Goal: Transaction & Acquisition: Purchase product/service

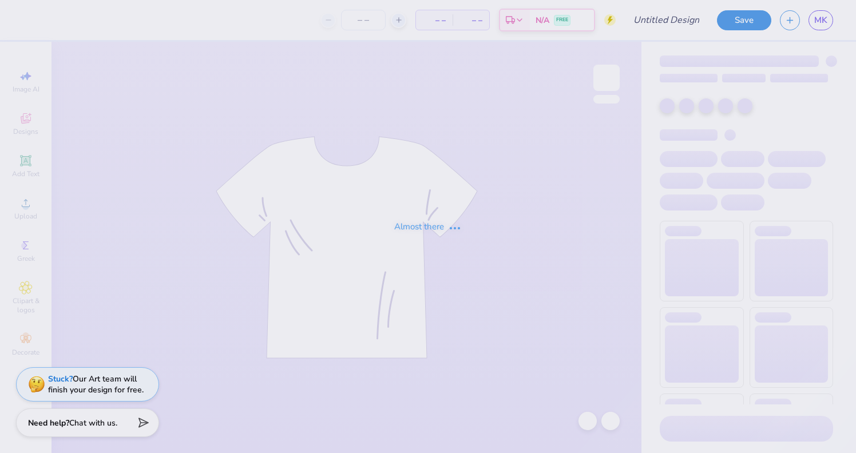
type input "kappa alpha theta 2025"
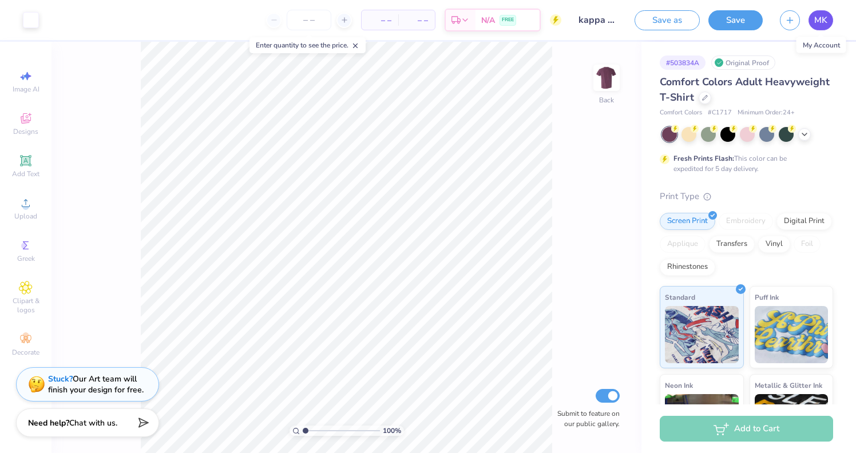
click at [829, 17] on link "MK" at bounding box center [820, 20] width 25 height 20
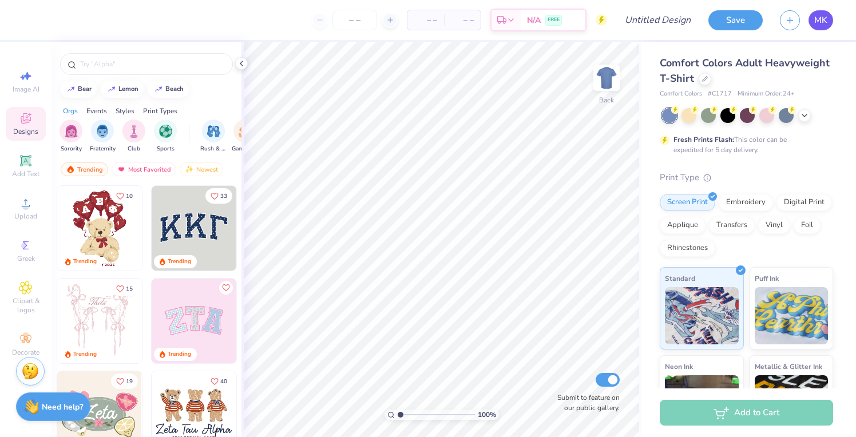
click at [816, 18] on span "MK" at bounding box center [820, 20] width 13 height 13
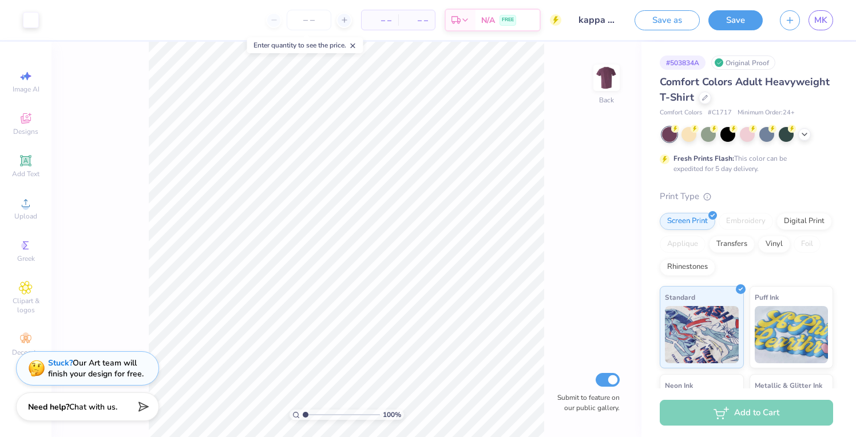
click at [710, 86] on span "Comfort Colors Adult Heavyweight T-Shirt" at bounding box center [745, 89] width 170 height 29
click at [707, 97] on icon at bounding box center [705, 97] width 6 height 6
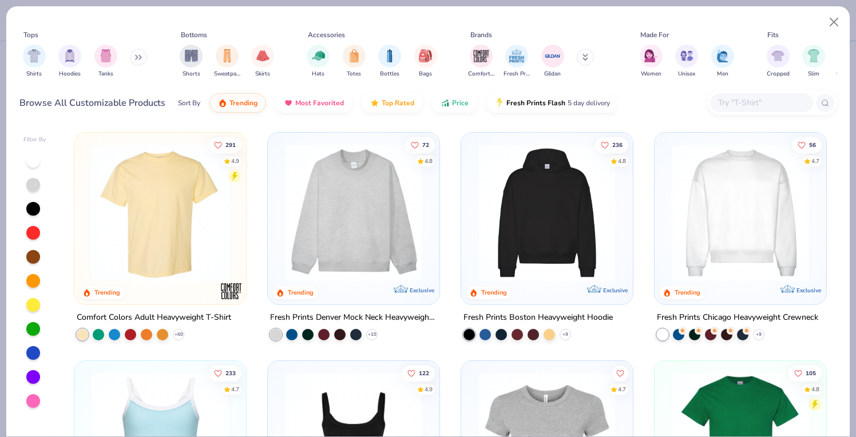
click at [140, 56] on icon at bounding box center [138, 57] width 7 height 6
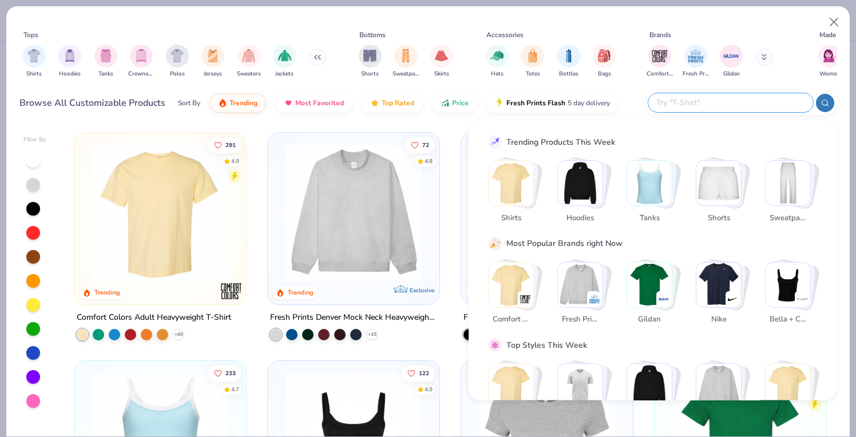
click at [759, 106] on input "text" at bounding box center [730, 102] width 150 height 13
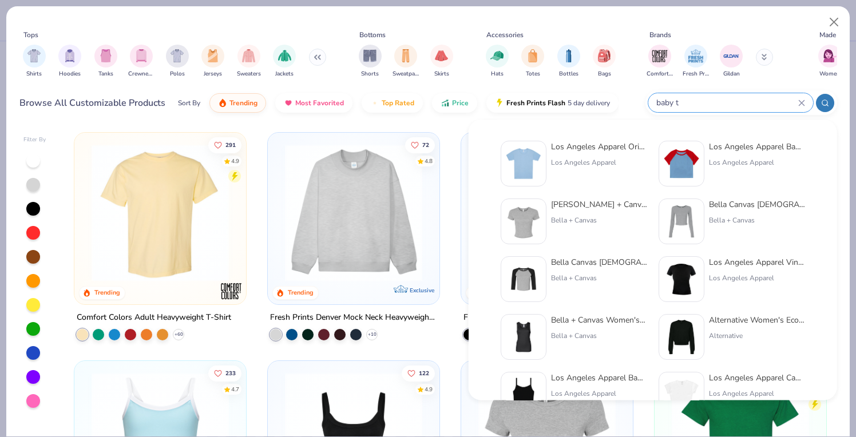
type input "baby t"
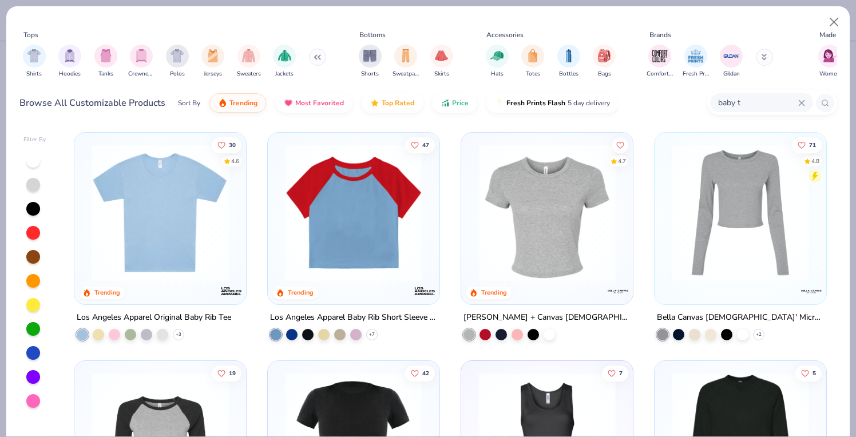
click at [185, 250] on img at bounding box center [160, 212] width 149 height 137
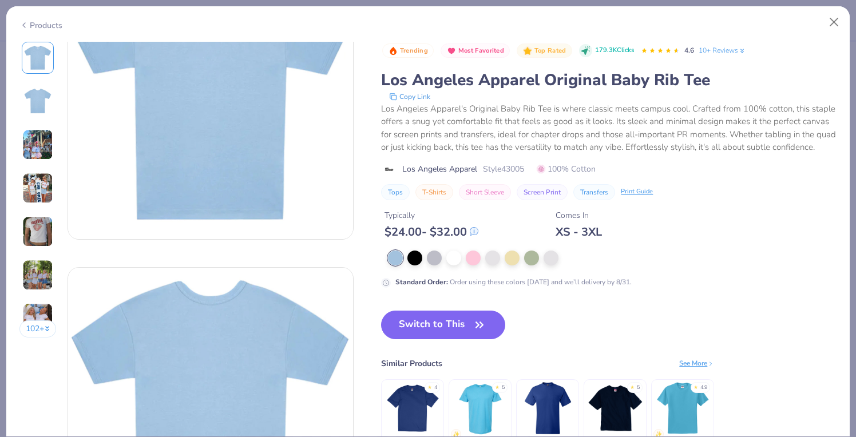
scroll to position [89, 0]
click at [831, 22] on button "Close" at bounding box center [834, 22] width 22 height 22
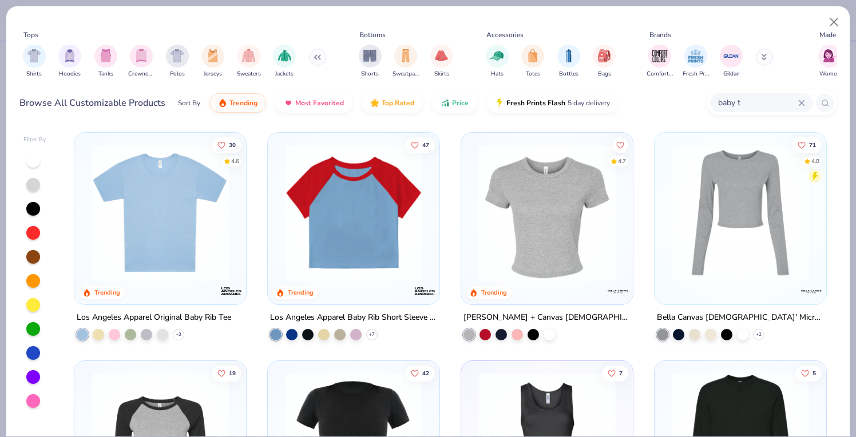
click at [31, 378] on div at bounding box center [33, 377] width 14 height 14
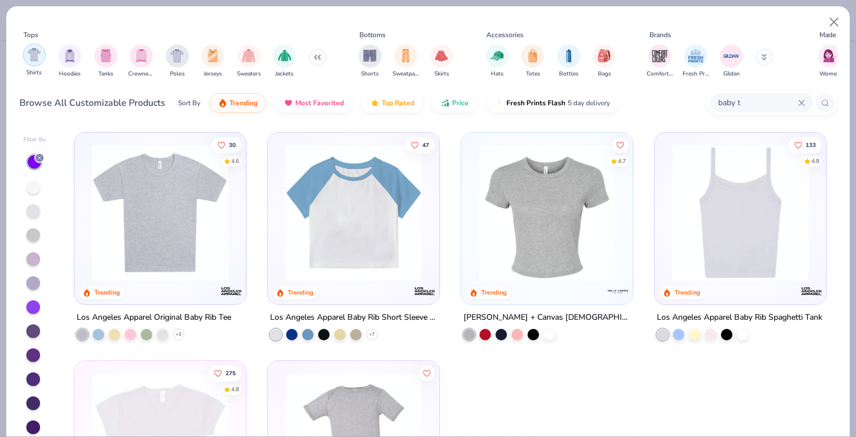
click at [39, 56] on img "filter for Shirts" at bounding box center [33, 54] width 13 height 13
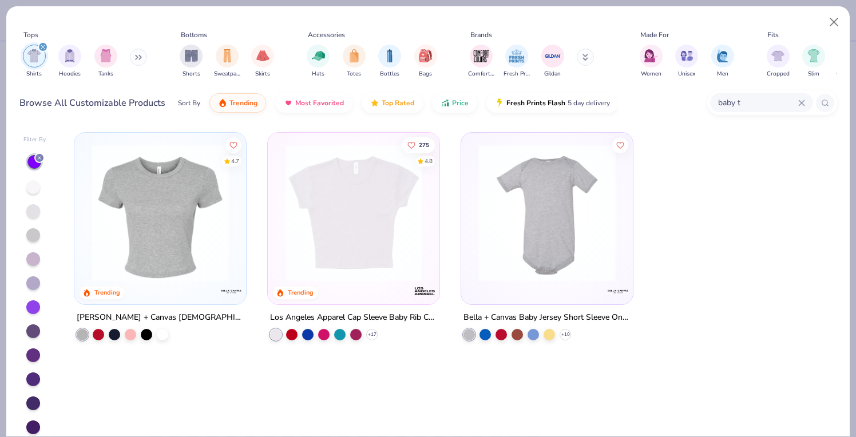
click at [803, 102] on icon at bounding box center [801, 103] width 7 height 7
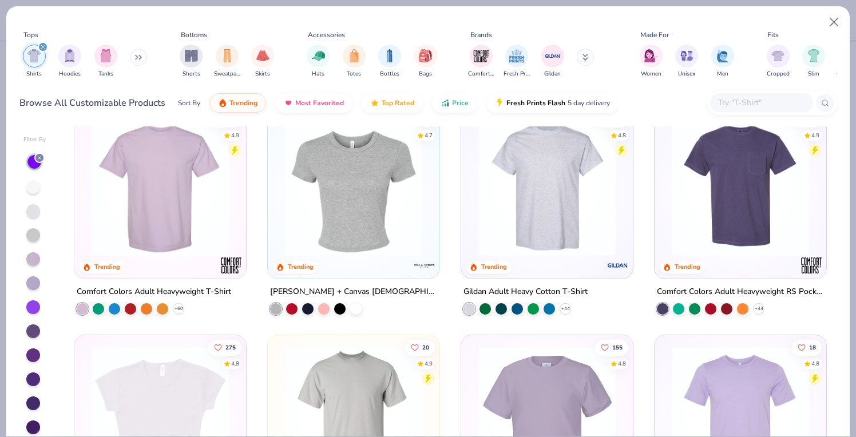
scroll to position [15, 0]
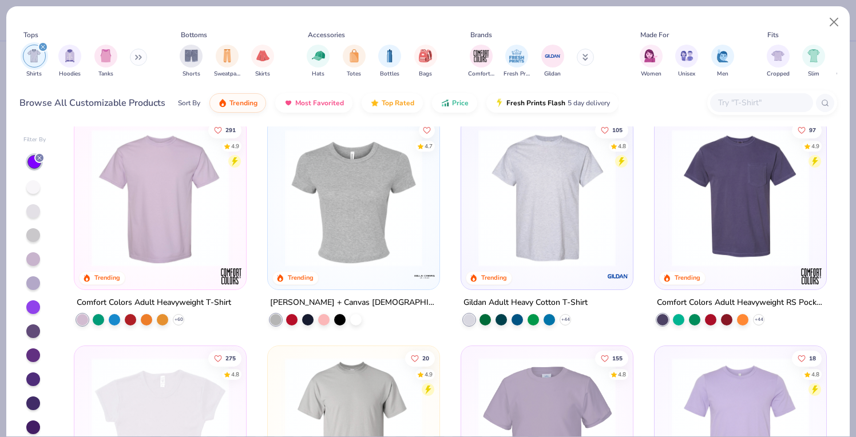
click at [34, 259] on div at bounding box center [33, 259] width 14 height 14
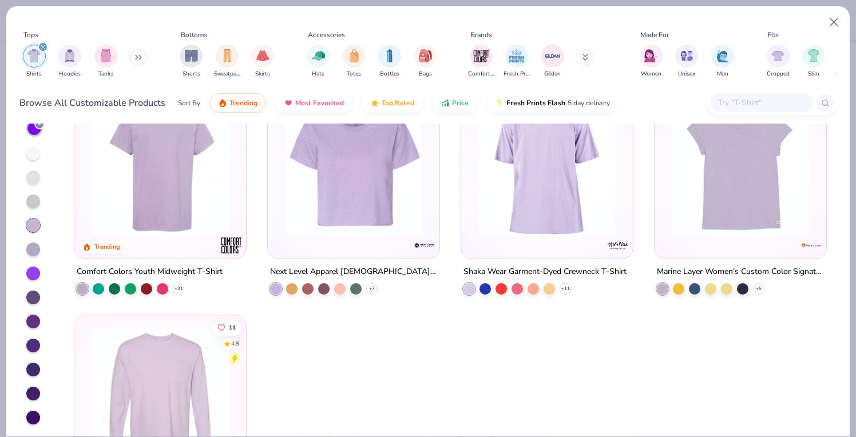
scroll to position [233, 0]
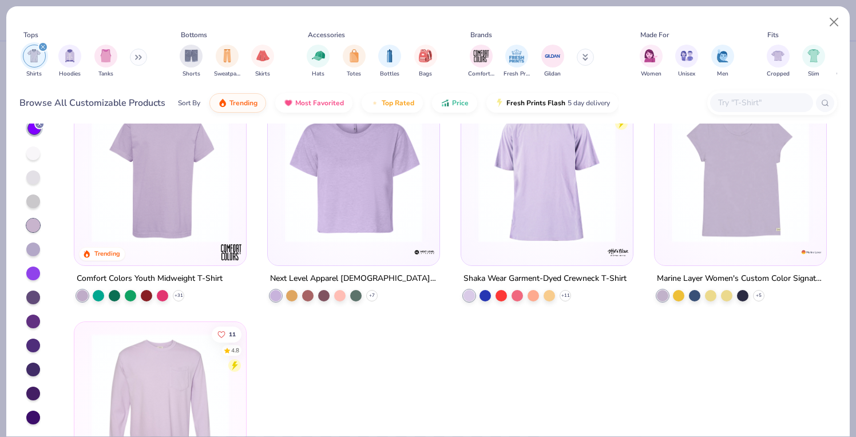
click at [33, 249] on div at bounding box center [33, 250] width 14 height 14
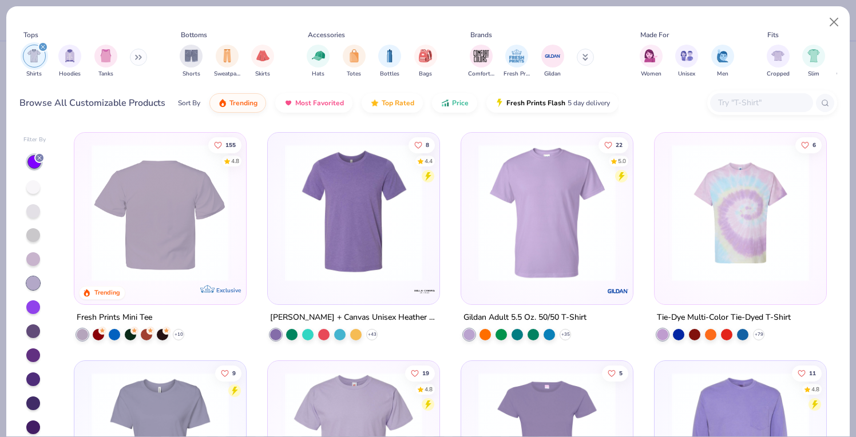
click at [181, 239] on img at bounding box center [160, 212] width 149 height 137
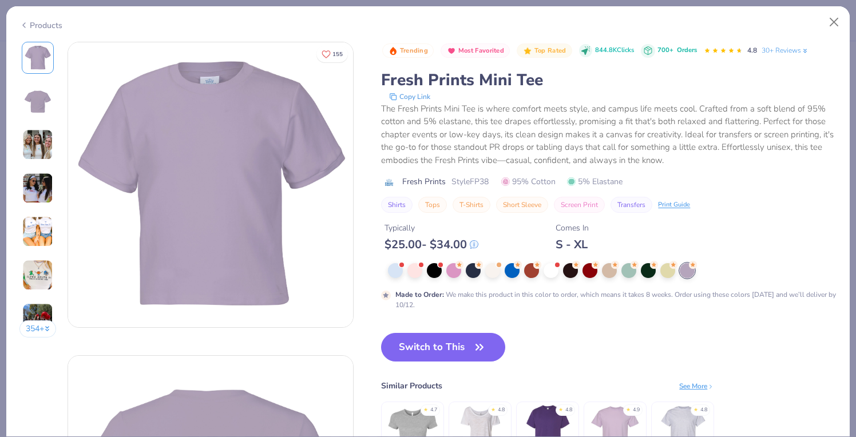
click at [38, 109] on img at bounding box center [37, 101] width 27 height 27
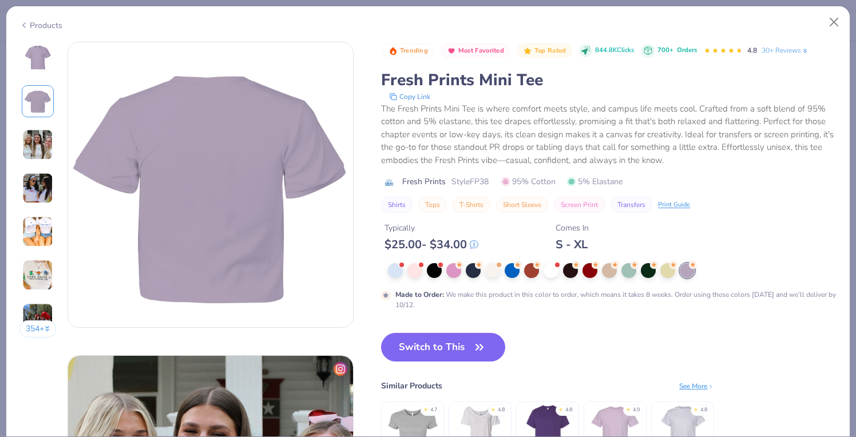
click at [39, 152] on img at bounding box center [37, 144] width 31 height 31
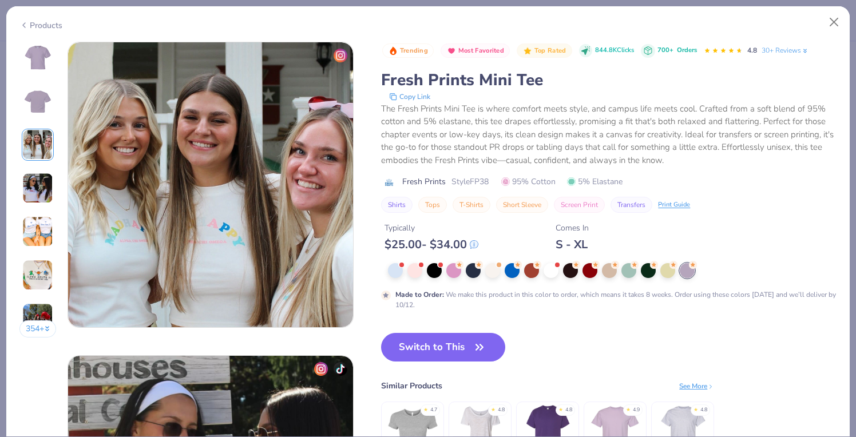
click at [39, 180] on img at bounding box center [37, 188] width 31 height 31
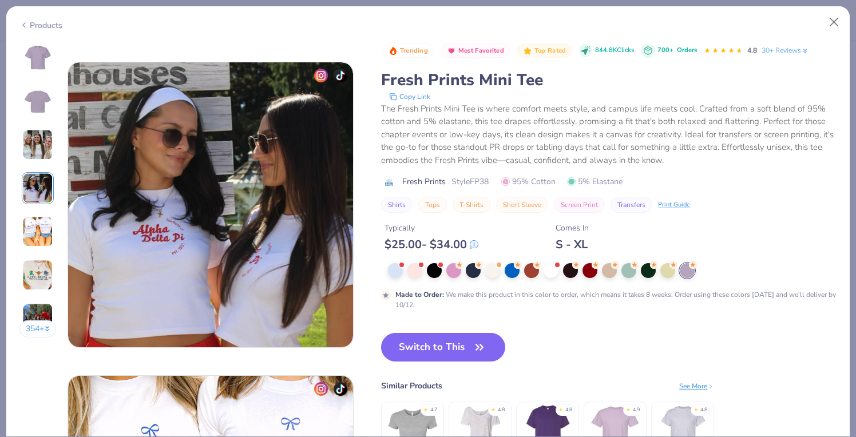
scroll to position [941, 0]
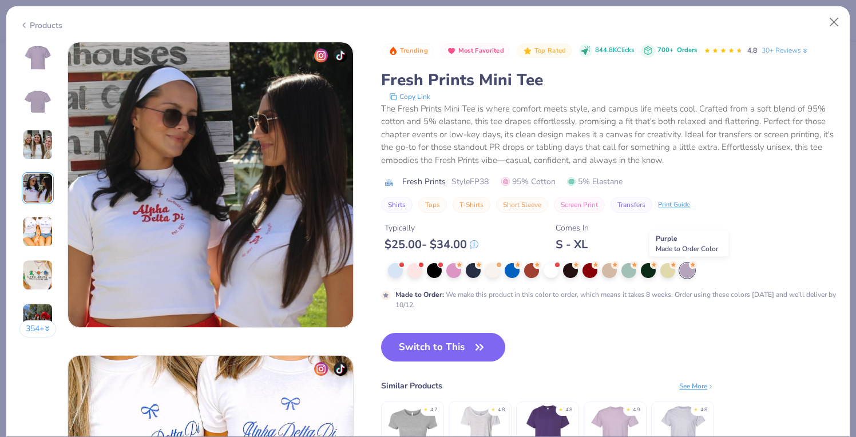
click at [690, 272] on div at bounding box center [687, 270] width 15 height 15
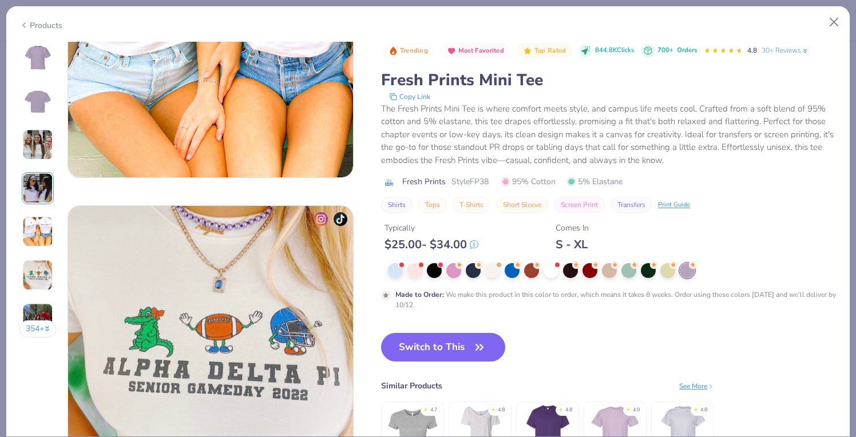
scroll to position [1458, 0]
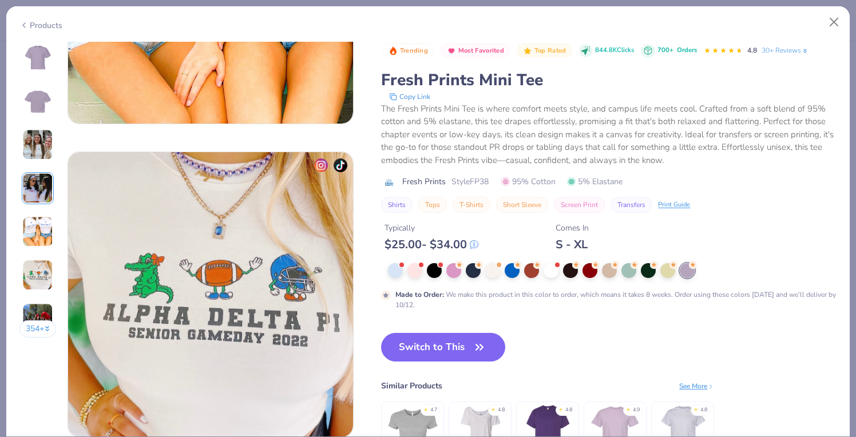
click at [546, 422] on img at bounding box center [548, 431] width 54 height 54
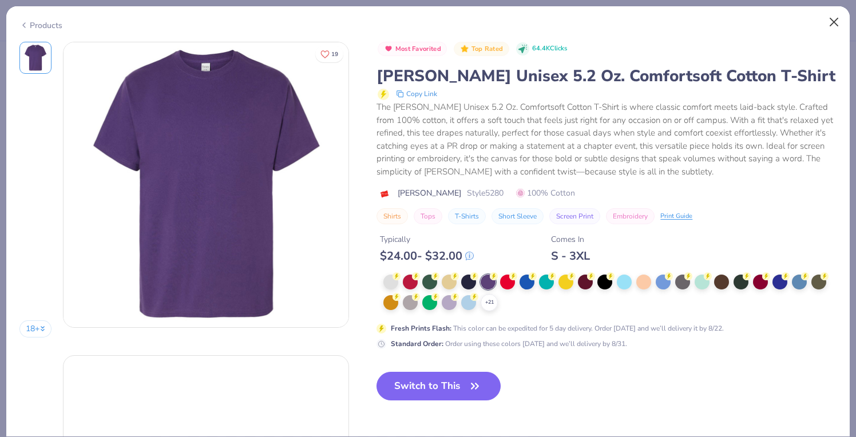
click at [840, 22] on button "Close" at bounding box center [834, 22] width 22 height 22
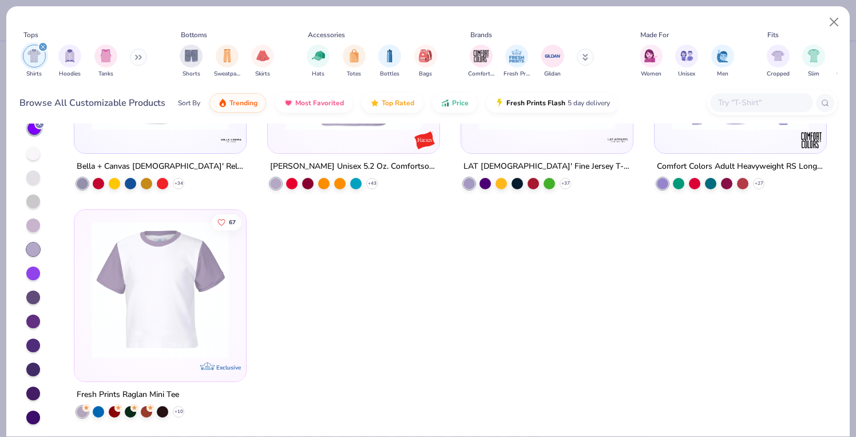
scroll to position [34, 0]
click at [31, 228] on div at bounding box center [33, 226] width 14 height 14
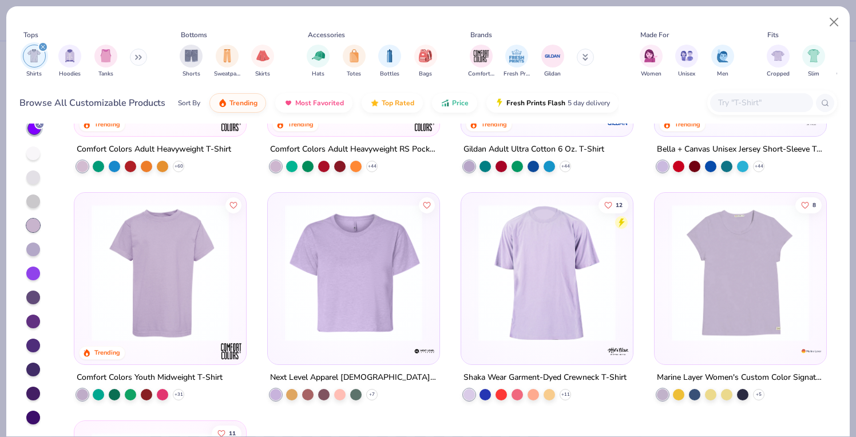
scroll to position [119, 0]
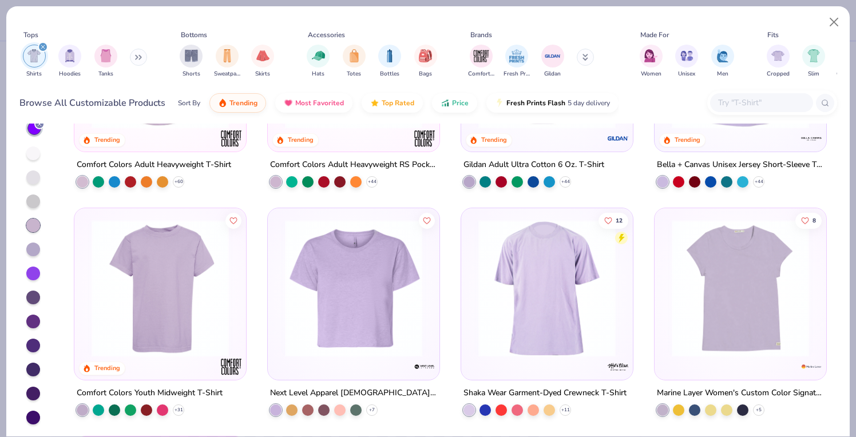
click at [303, 290] on img at bounding box center [353, 288] width 149 height 137
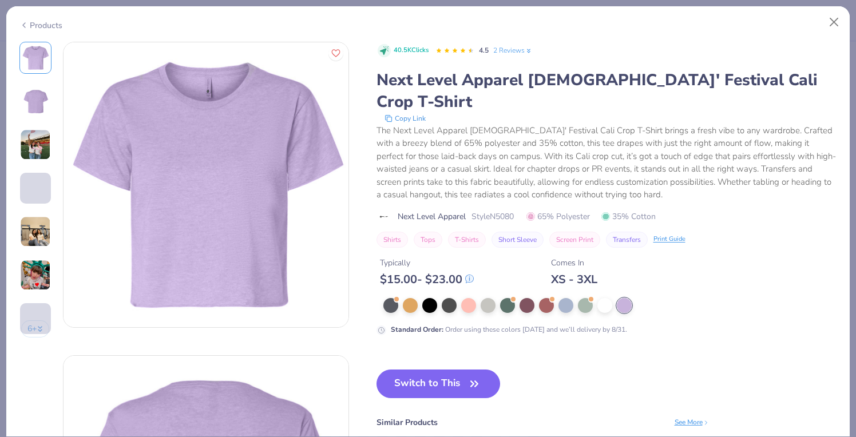
click at [34, 110] on img at bounding box center [35, 101] width 27 height 27
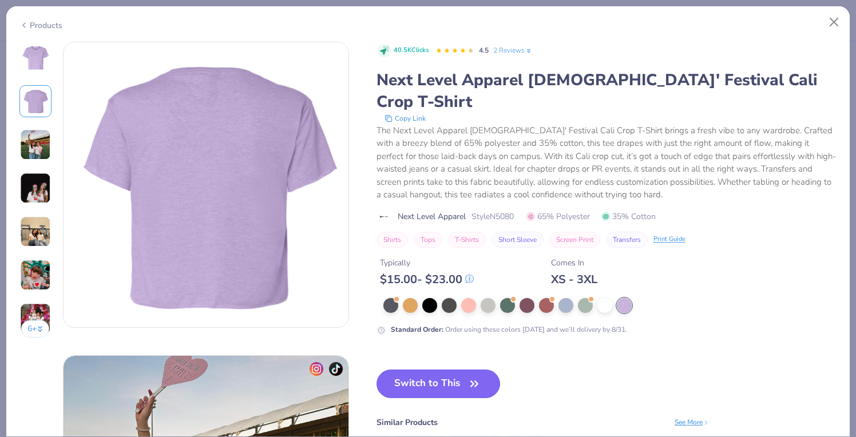
click at [39, 150] on img at bounding box center [35, 144] width 31 height 31
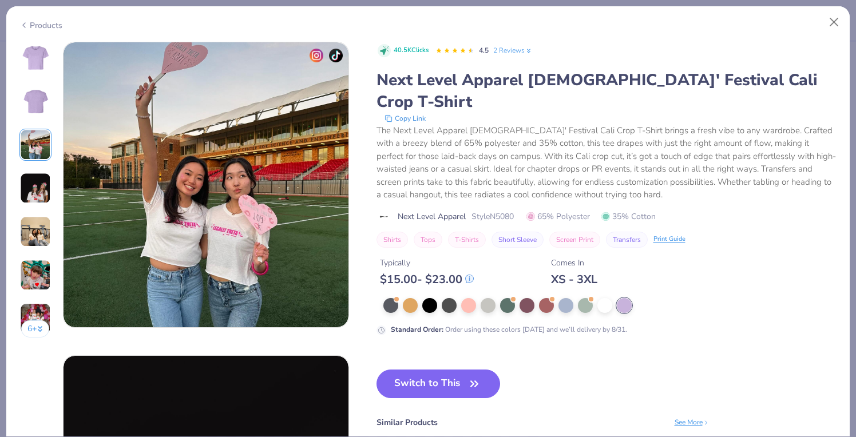
click at [45, 203] on img at bounding box center [35, 188] width 31 height 31
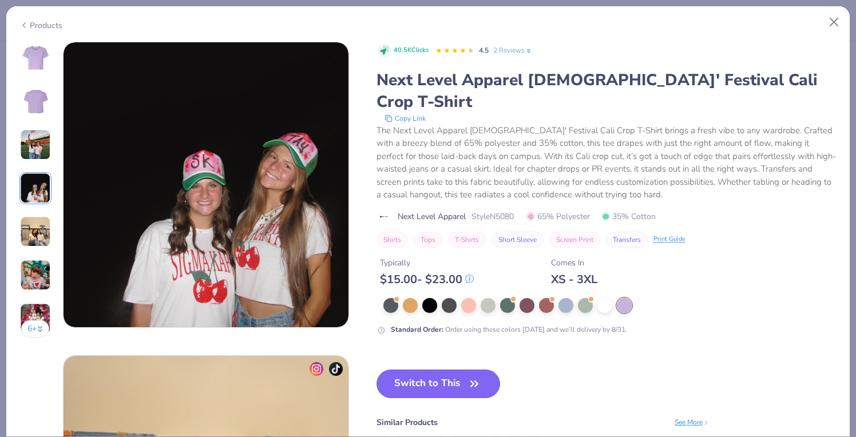
click at [45, 217] on img at bounding box center [35, 231] width 31 height 31
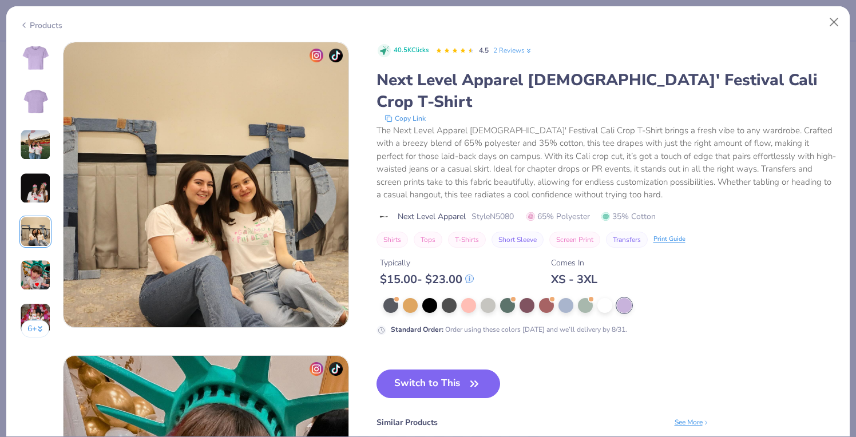
click at [33, 267] on img at bounding box center [35, 275] width 31 height 31
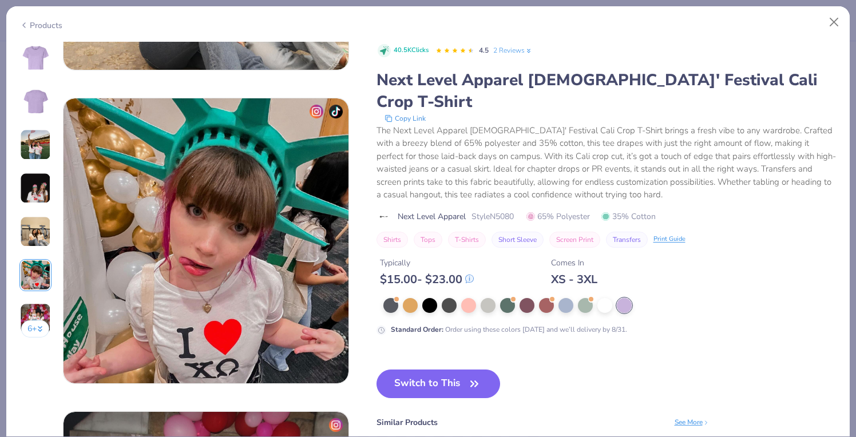
scroll to position [1568, 0]
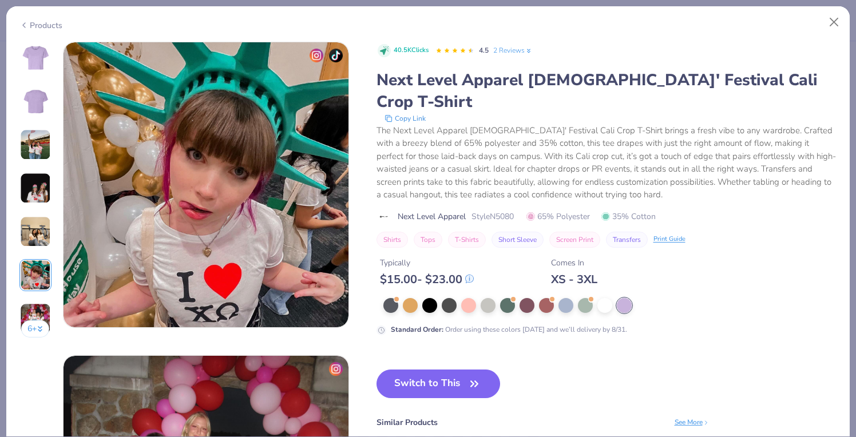
click at [33, 295] on div "6 +" at bounding box center [35, 194] width 32 height 304
click at [33, 317] on img at bounding box center [35, 318] width 31 height 31
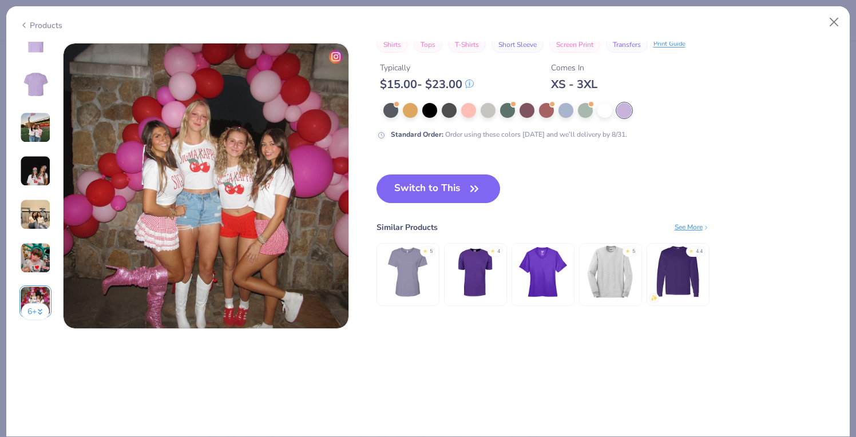
scroll to position [1881, 0]
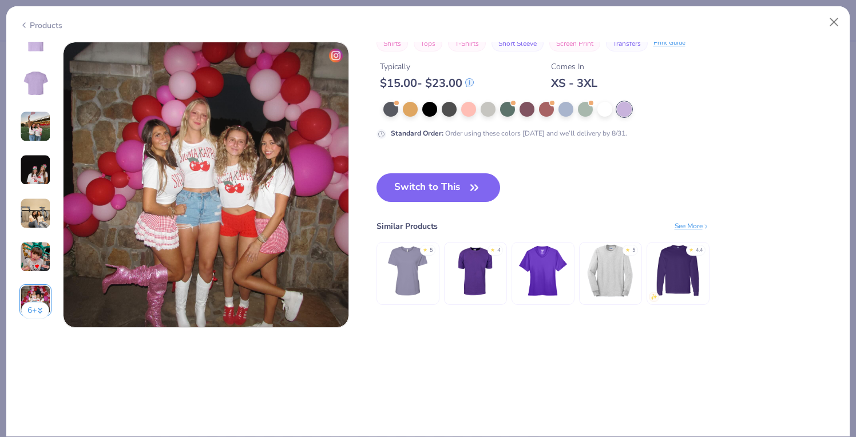
click at [43, 47] on img at bounding box center [35, 39] width 27 height 27
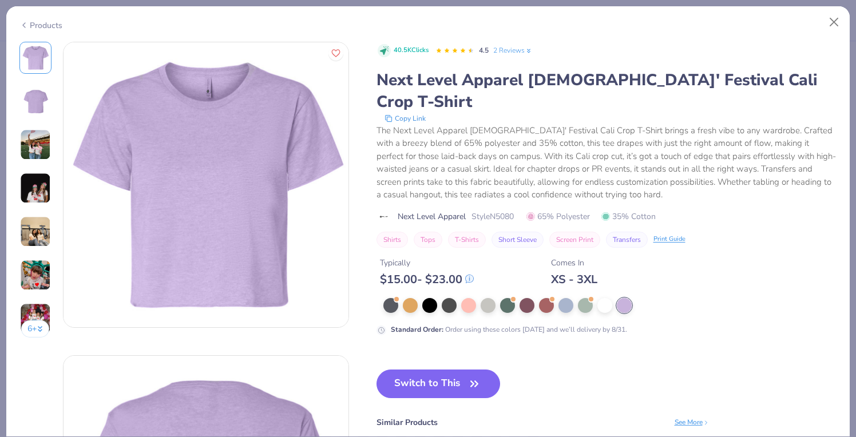
click at [35, 154] on img at bounding box center [35, 144] width 31 height 31
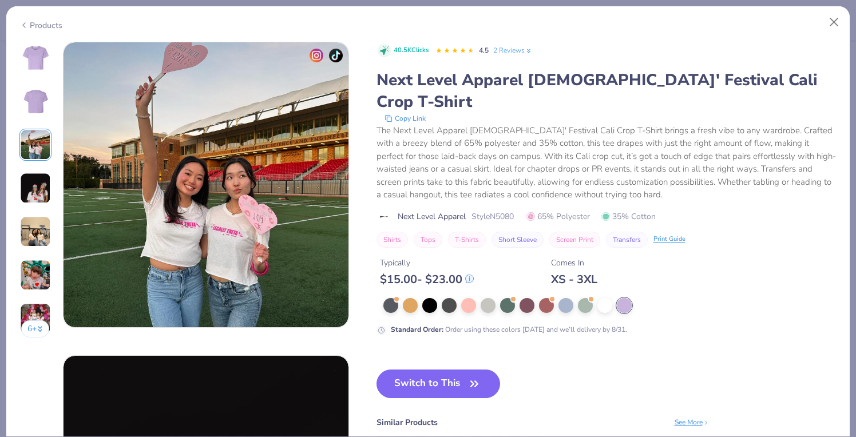
click at [35, 86] on div at bounding box center [35, 101] width 32 height 32
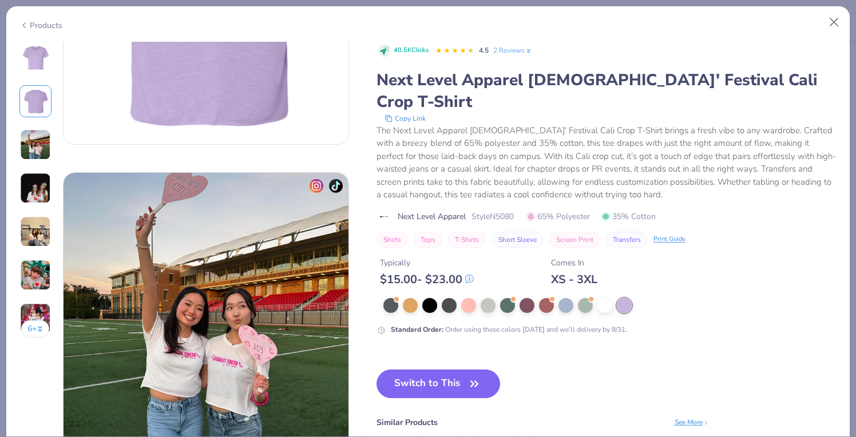
scroll to position [499, 0]
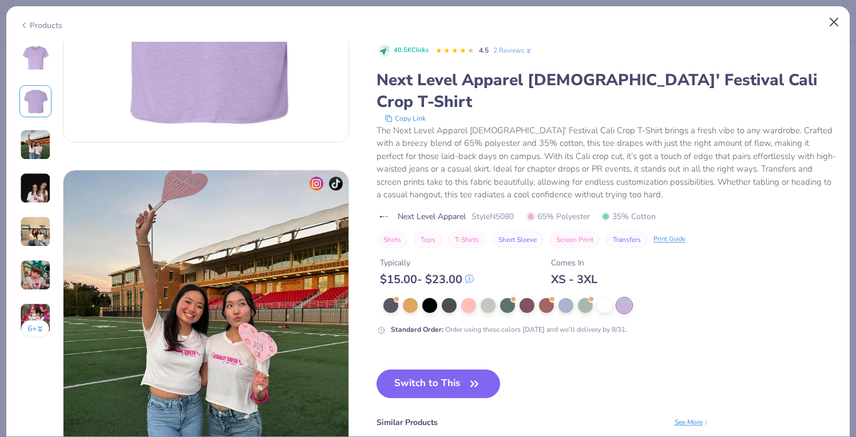
click at [832, 24] on button "Close" at bounding box center [834, 22] width 22 height 22
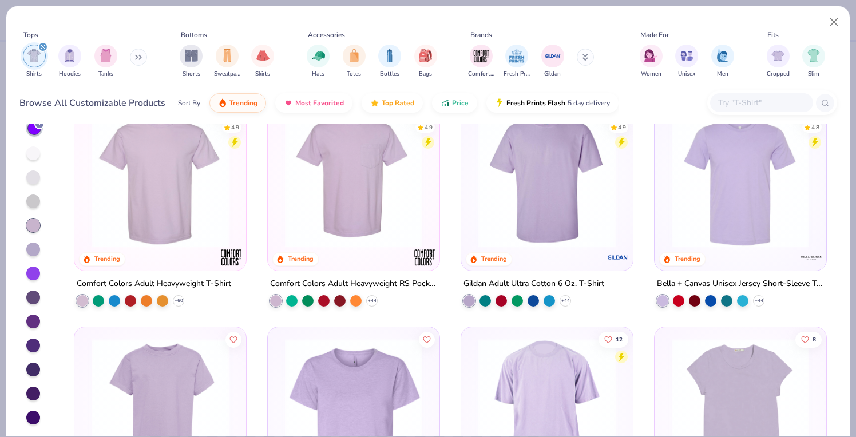
click at [141, 56] on icon at bounding box center [141, 58] width 2 height 4
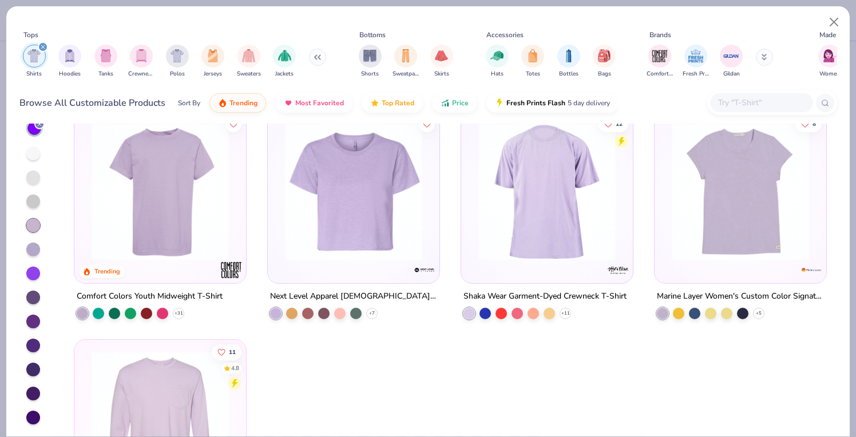
scroll to position [217, 0]
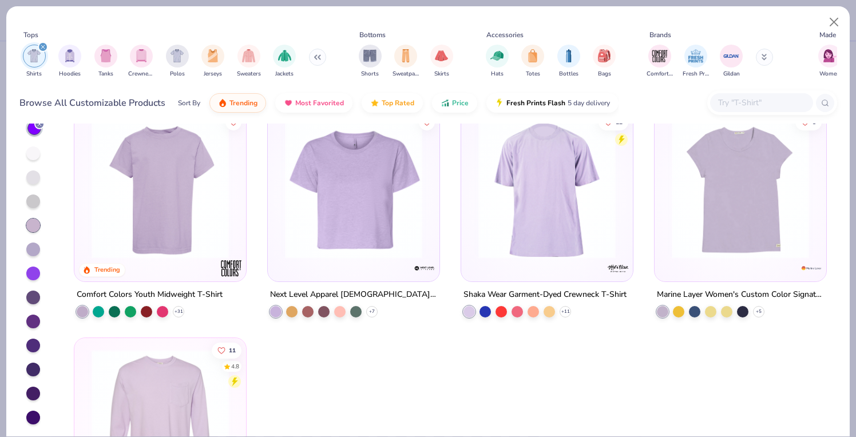
click at [35, 279] on div at bounding box center [33, 274] width 14 height 14
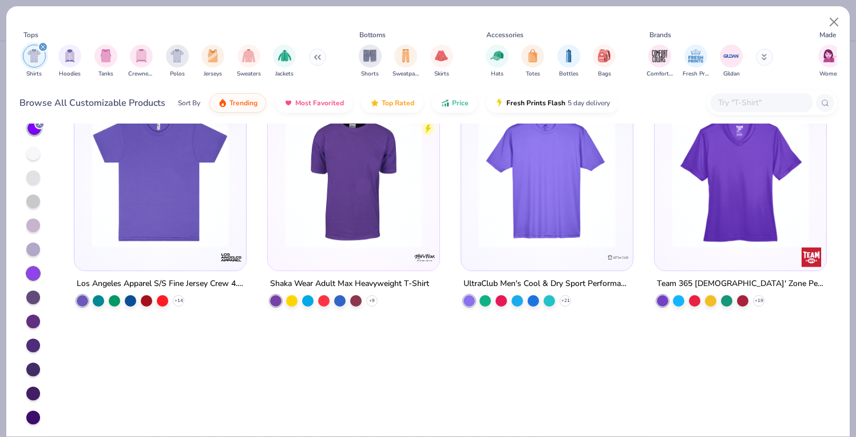
click at [35, 293] on div at bounding box center [33, 298] width 14 height 14
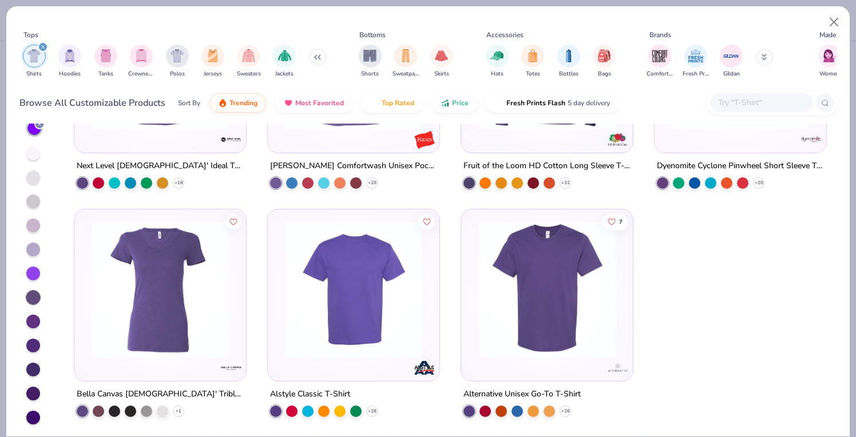
scroll to position [1030, 0]
click at [34, 300] on div at bounding box center [33, 298] width 14 height 14
click at [35, 322] on div at bounding box center [33, 322] width 14 height 14
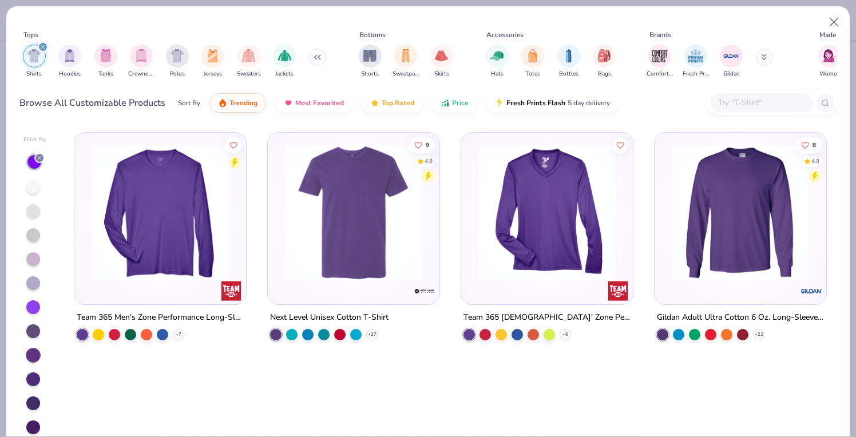
click at [33, 342] on div at bounding box center [34, 306] width 23 height 306
click at [31, 333] on div at bounding box center [33, 331] width 14 height 14
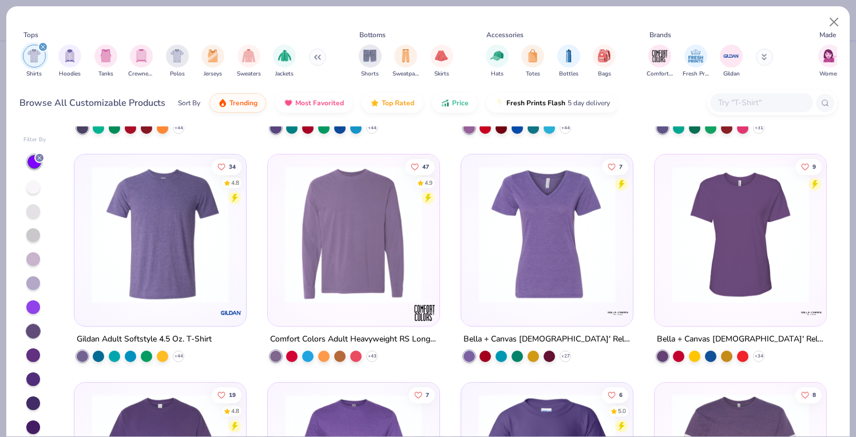
scroll to position [213, 0]
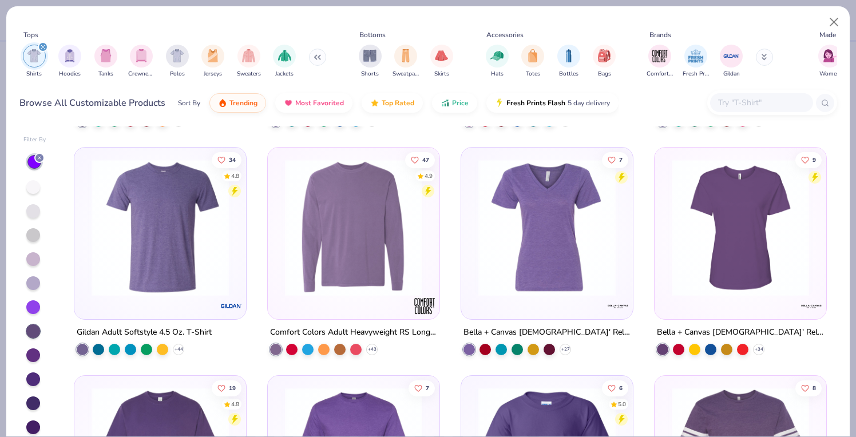
click at [35, 332] on div at bounding box center [33, 331] width 14 height 14
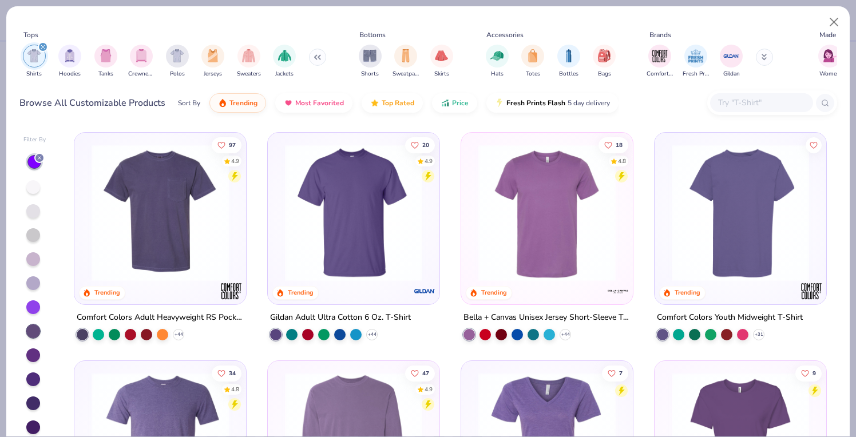
scroll to position [0, 0]
click at [766, 53] on button at bounding box center [764, 57] width 17 height 17
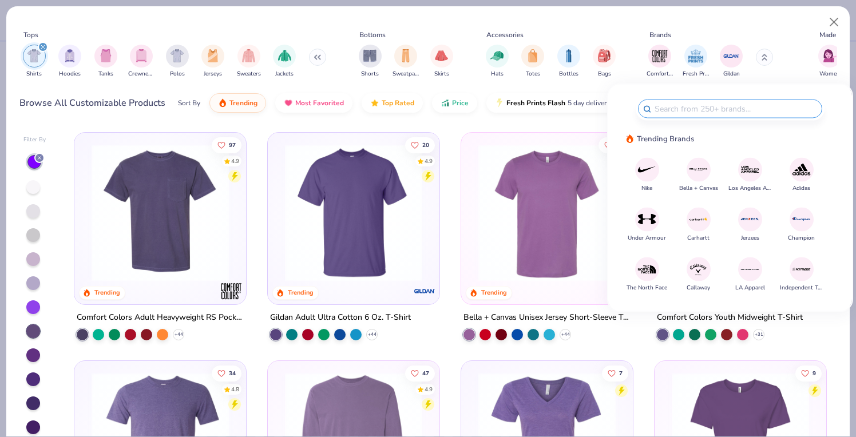
click at [749, 274] on img at bounding box center [750, 269] width 20 height 20
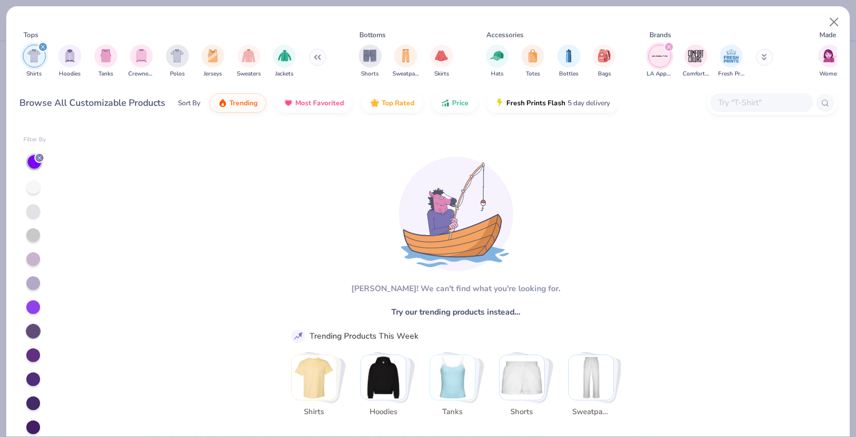
click at [39, 158] on icon at bounding box center [39, 157] width 7 height 7
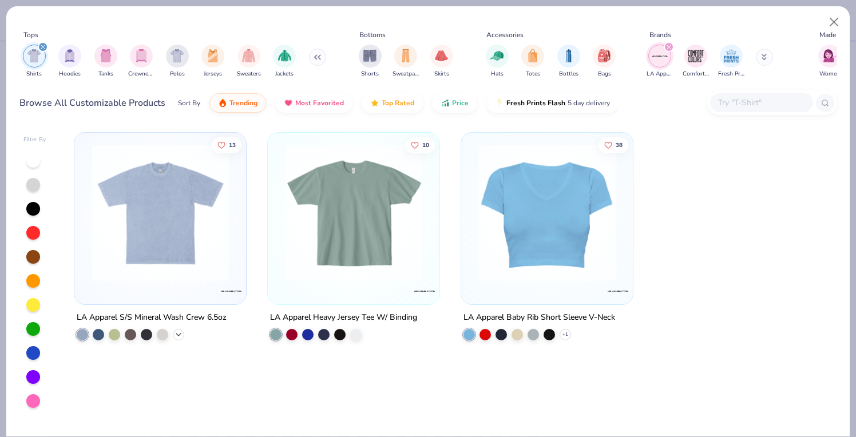
click at [177, 334] on icon at bounding box center [178, 334] width 9 height 9
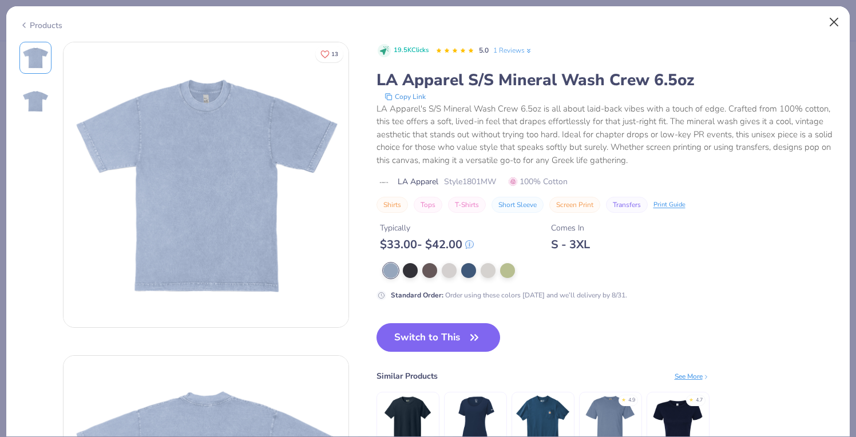
click at [831, 27] on button "Close" at bounding box center [834, 22] width 22 height 22
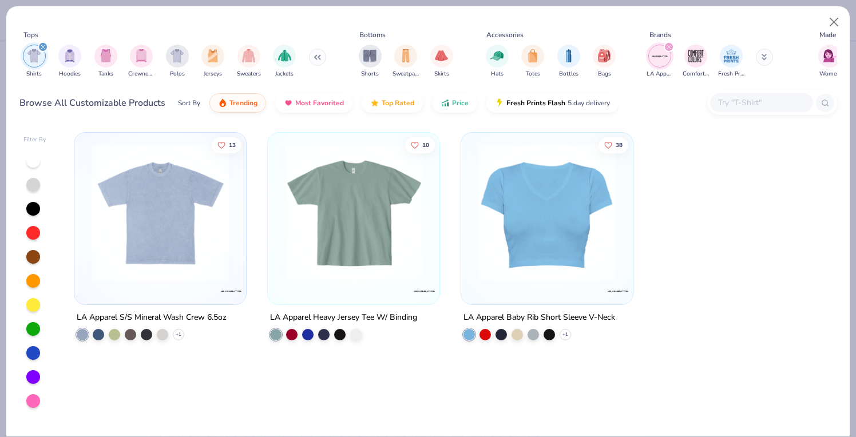
click at [376, 230] on img at bounding box center [353, 212] width 149 height 137
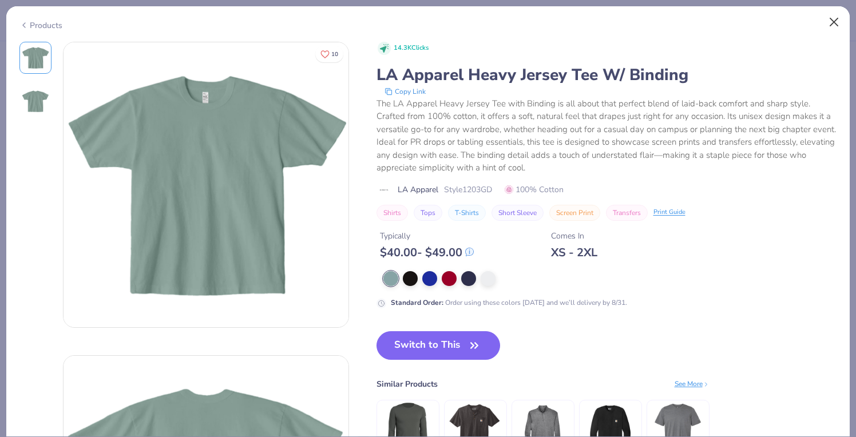
click at [836, 23] on button "Close" at bounding box center [834, 22] width 22 height 22
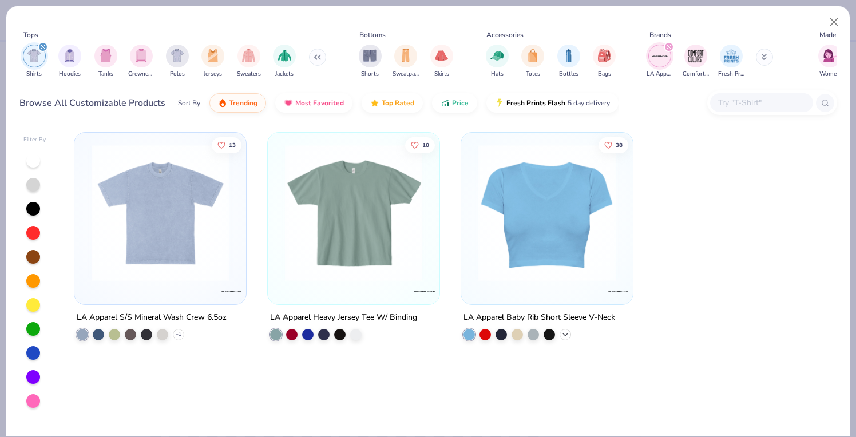
click at [565, 338] on div "+ 1" at bounding box center [565, 334] width 11 height 11
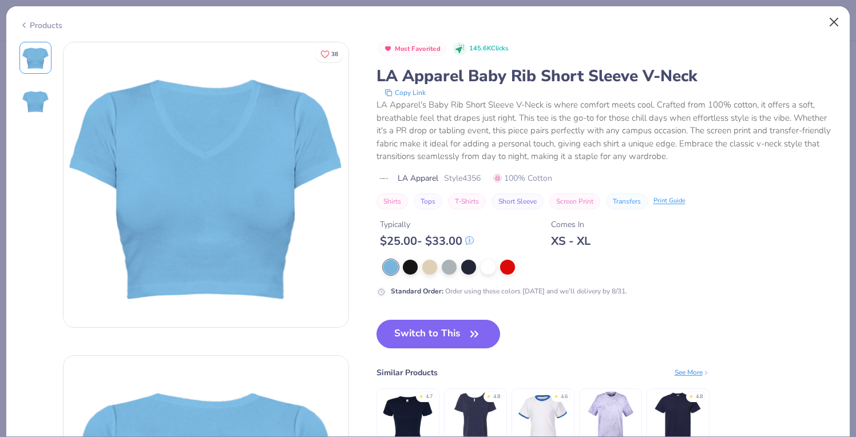
click at [833, 22] on button "Close" at bounding box center [834, 22] width 22 height 22
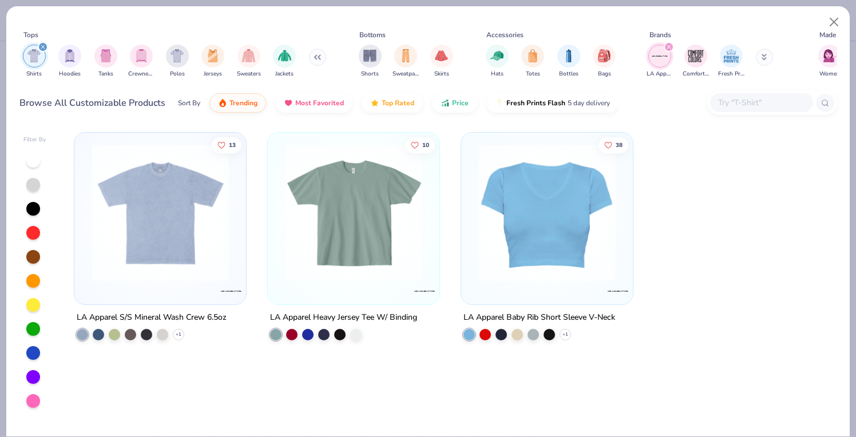
click at [669, 47] on icon "filter for LA Apparel" at bounding box center [669, 47] width 5 height 5
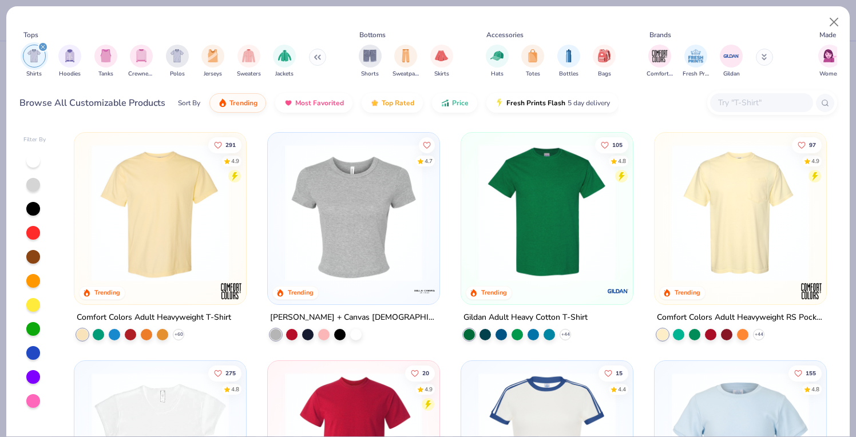
click at [35, 372] on div at bounding box center [33, 377] width 14 height 14
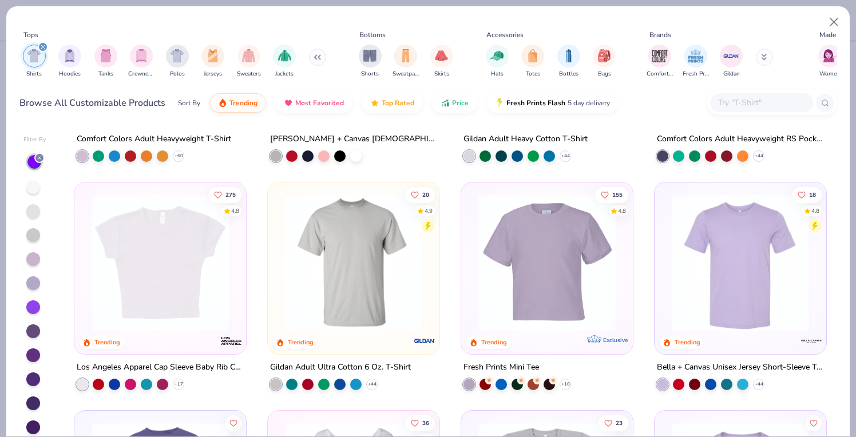
scroll to position [180, 0]
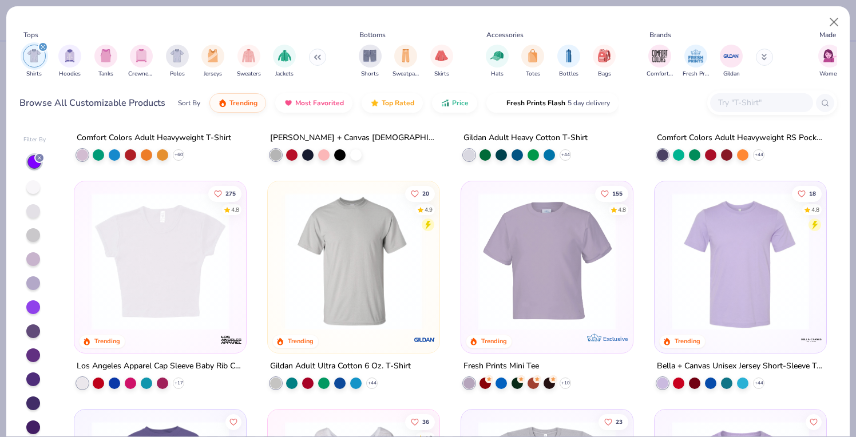
click at [524, 344] on div "155 4.8 Trending Exclusive" at bounding box center [547, 267] width 172 height 172
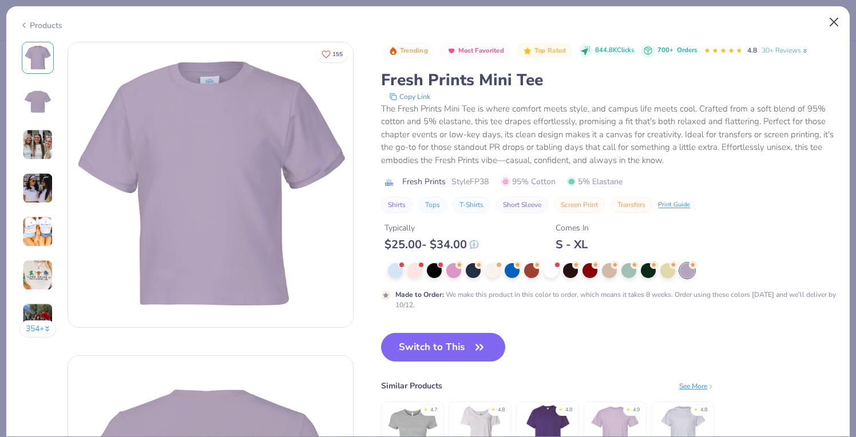
click at [835, 20] on button "Close" at bounding box center [834, 22] width 22 height 22
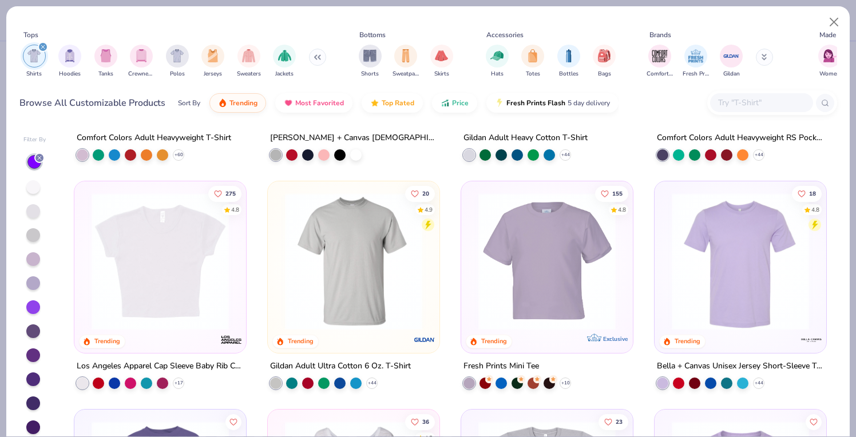
click at [203, 322] on img at bounding box center [160, 261] width 149 height 137
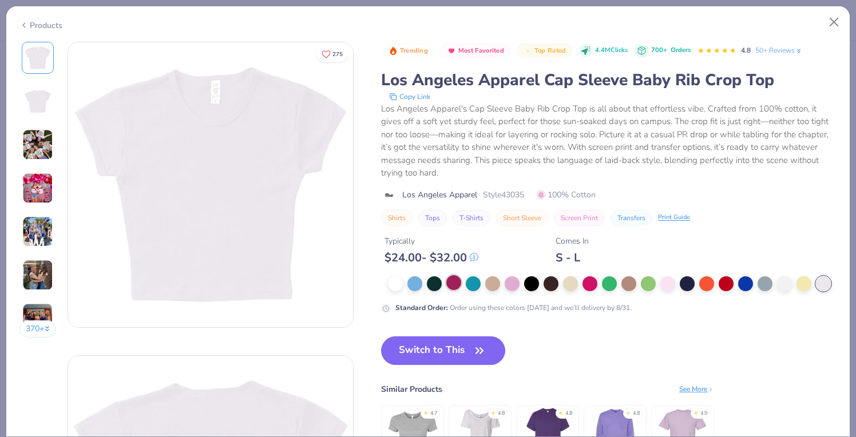
click at [457, 286] on div at bounding box center [453, 282] width 15 height 15
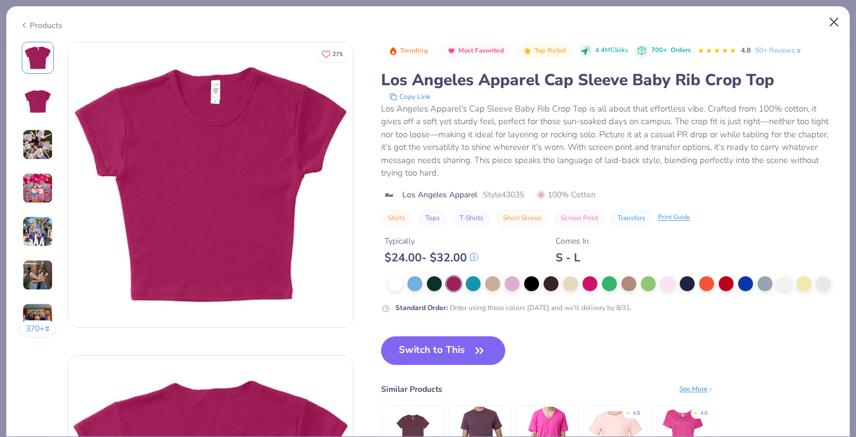
click at [834, 26] on button "Close" at bounding box center [834, 22] width 22 height 22
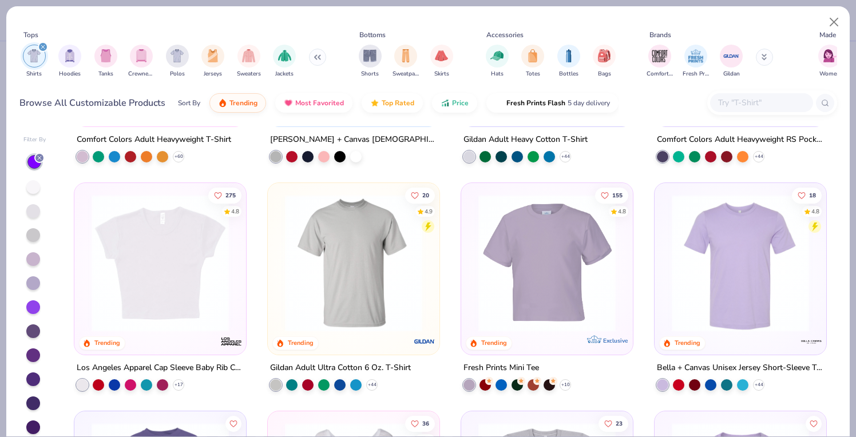
scroll to position [176, 0]
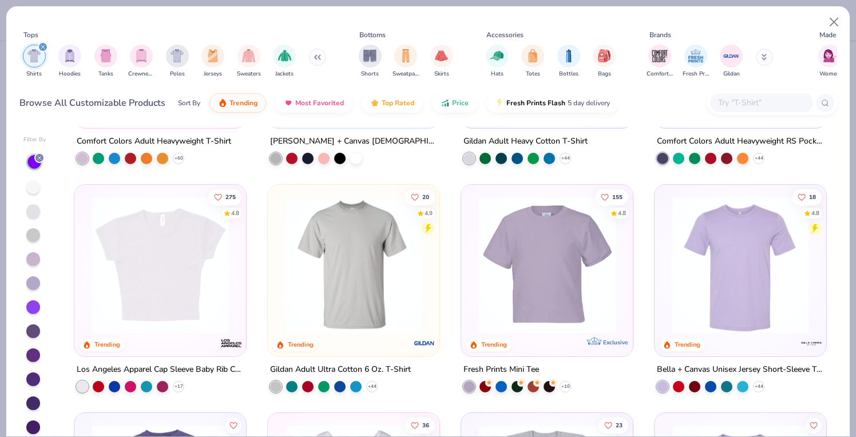
click at [539, 276] on img at bounding box center [547, 264] width 149 height 137
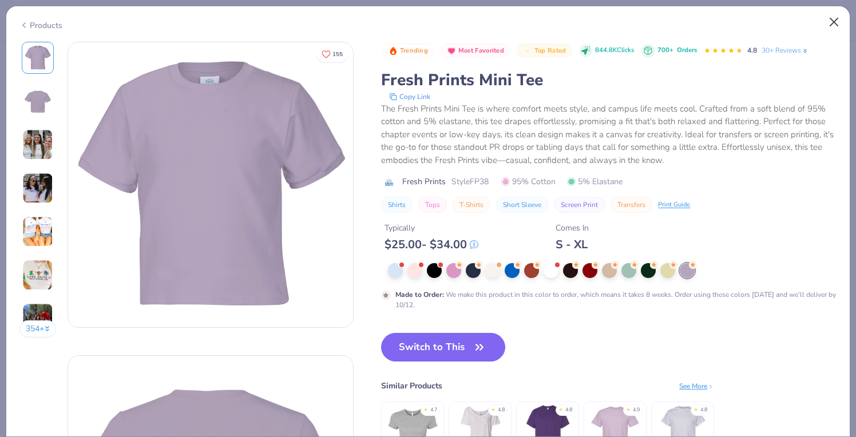
click at [833, 18] on button "Close" at bounding box center [834, 22] width 22 height 22
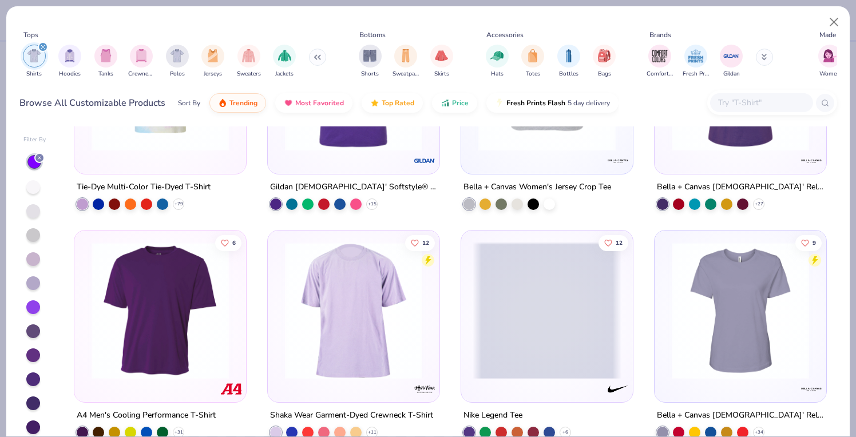
scroll to position [1277, 0]
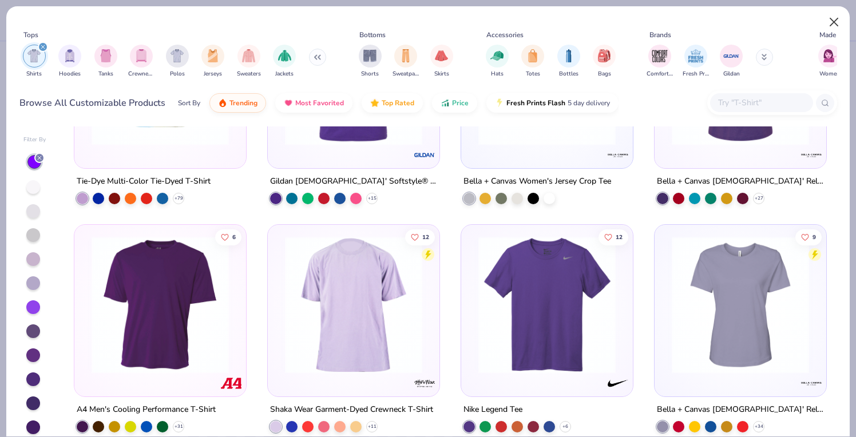
click at [835, 23] on button "Close" at bounding box center [834, 22] width 22 height 22
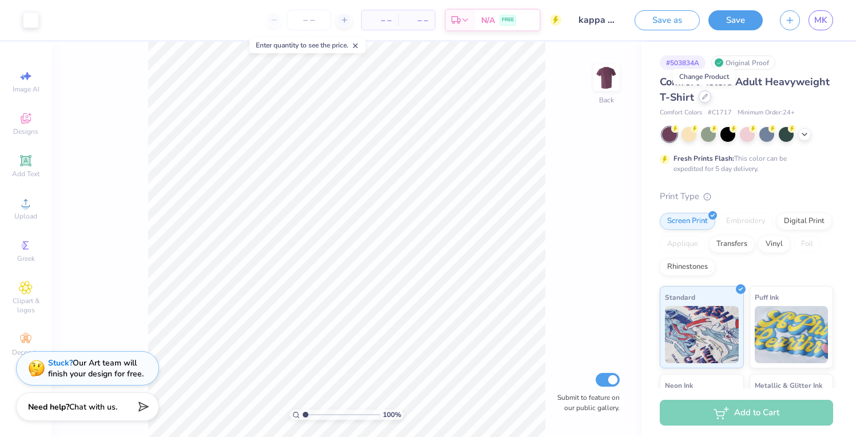
click at [700, 98] on div at bounding box center [705, 96] width 13 height 13
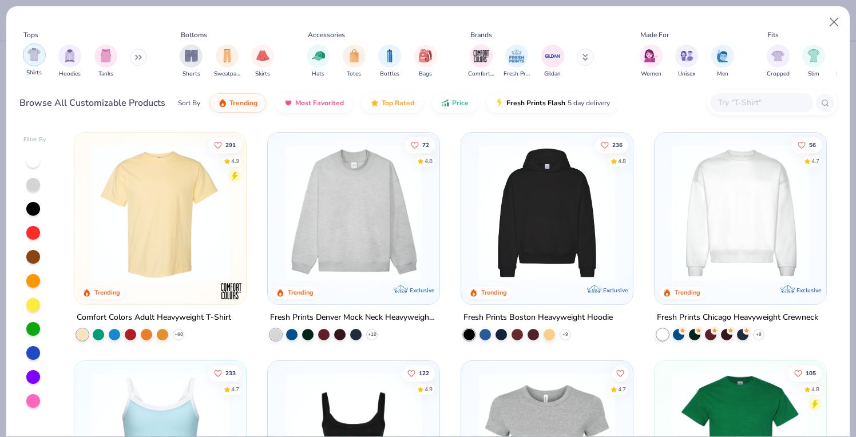
click at [42, 63] on div "filter for Shirts" at bounding box center [34, 54] width 23 height 23
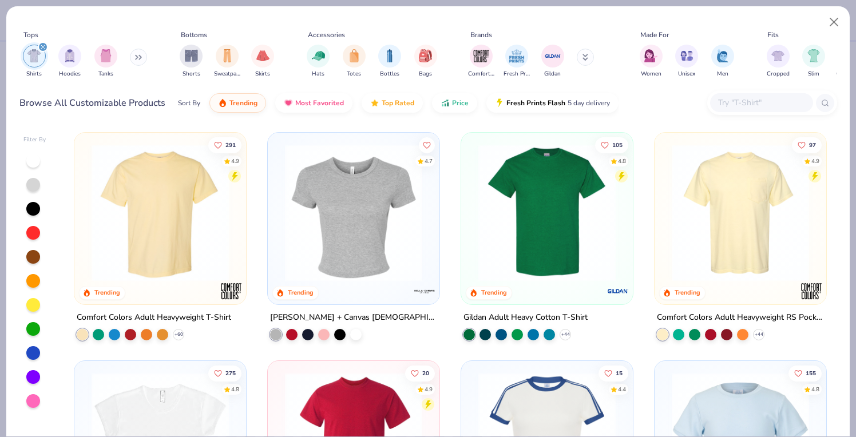
click at [31, 379] on div at bounding box center [33, 377] width 14 height 14
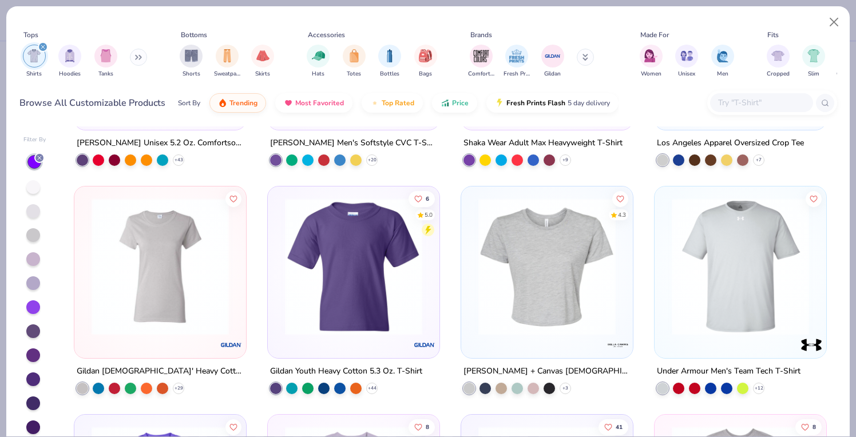
scroll to position [2000, 0]
click at [565, 390] on icon at bounding box center [565, 387] width 9 height 9
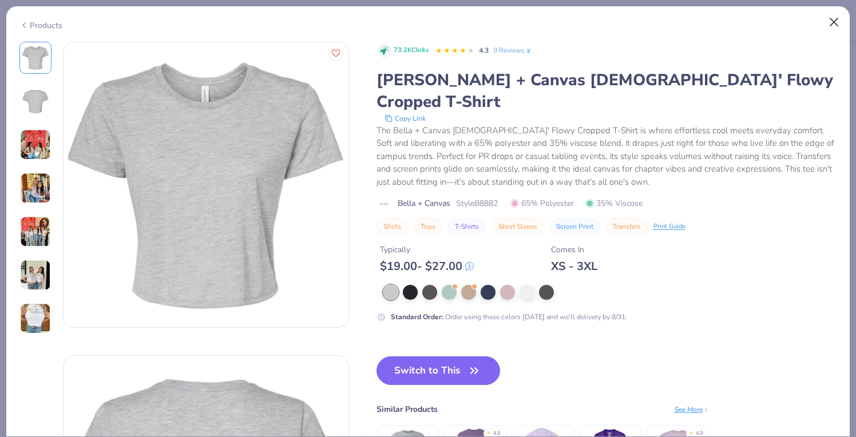
click at [834, 21] on button "Close" at bounding box center [834, 22] width 22 height 22
